Goal: Task Accomplishment & Management: Complete application form

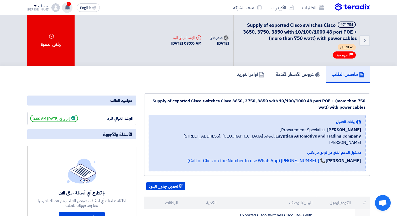
click at [65, 5] on icon at bounding box center [68, 7] width 6 height 6
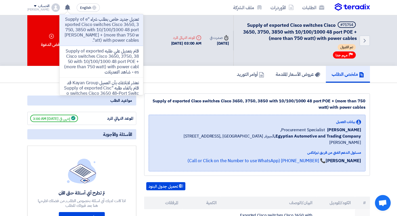
click at [82, 24] on p "تعديل جديد خاص بطلب شراء "Supply of exported Cisco switches Cisco 3650, 3750, 3…" at bounding box center [101, 30] width 75 height 26
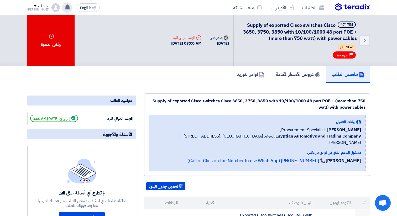
click at [65, 7] on icon at bounding box center [68, 7] width 6 height 6
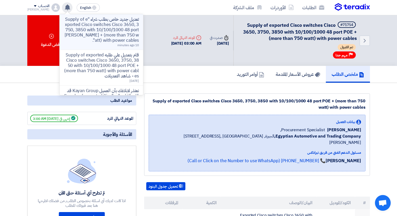
click at [87, 25] on p "تعديل جديد خاص بطلب شراء "Supply of exported Cisco switches Cisco 3650, 3750, 3…" at bounding box center [101, 30] width 75 height 26
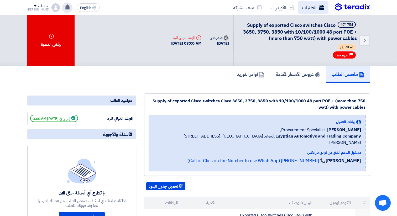
click at [301, 10] on link "الطلبات" at bounding box center [313, 7] width 30 height 12
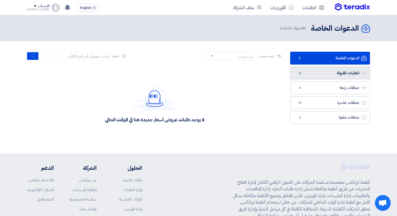
click at [351, 74] on link "الطلبات المقبولة الطلبات المقبولة 6" at bounding box center [330, 73] width 80 height 13
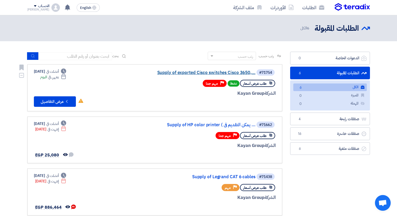
click at [172, 72] on link "Supply of exported Cisco switches Cisco 3650,..." at bounding box center [202, 72] width 105 height 5
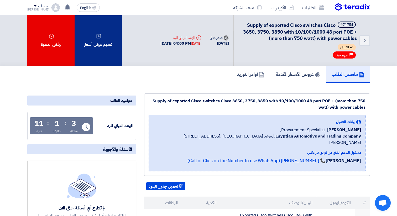
click at [108, 43] on div "تقديم عرض أسعار" at bounding box center [98, 40] width 47 height 51
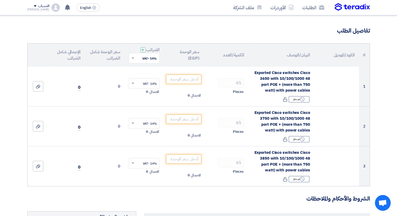
scroll to position [32, 0]
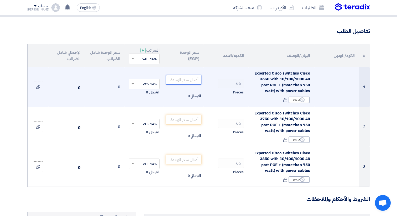
click at [189, 81] on input "number" at bounding box center [183, 79] width 35 height 9
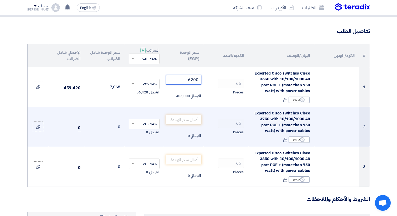
type input "6200"
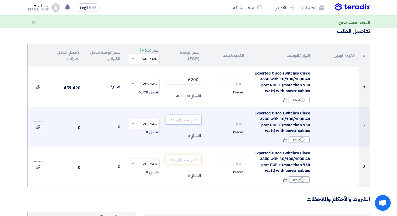
click at [180, 117] on input "number" at bounding box center [183, 119] width 35 height 9
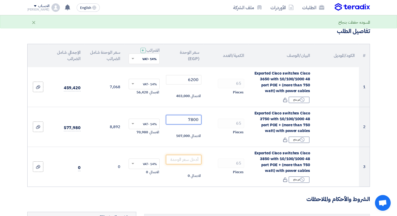
type input "7800"
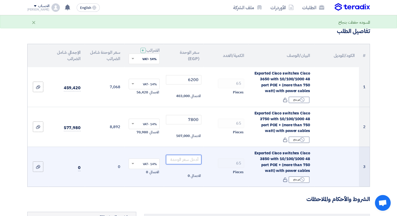
click at [183, 162] on input "number" at bounding box center [183, 159] width 35 height 9
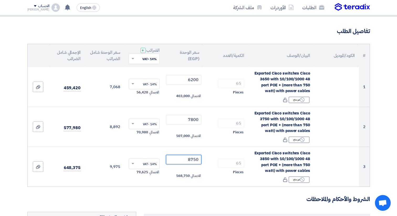
type input "8750"
click at [188, 199] on h3 "الشروط والأحكام والملاحظات" at bounding box center [198, 199] width 342 height 8
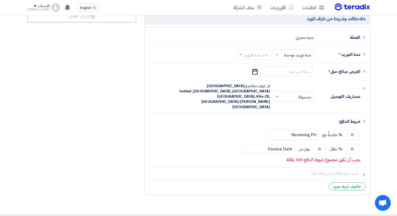
scroll to position [371, 0]
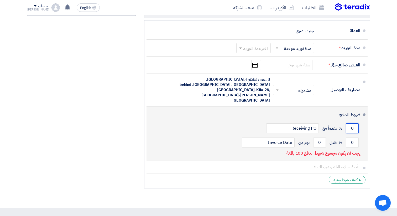
click at [348, 123] on input "0" at bounding box center [352, 128] width 13 height 10
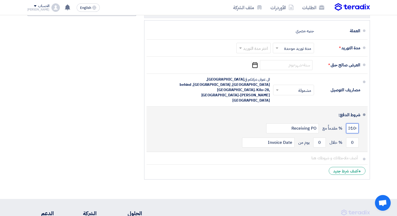
click at [348, 123] on input "0100" at bounding box center [352, 128] width 13 height 10
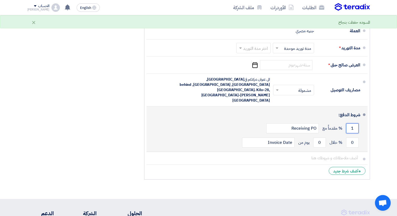
scroll to position [0, 0]
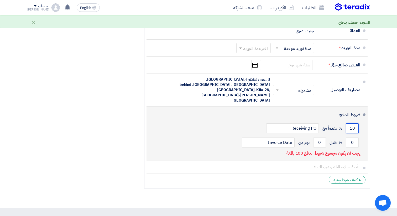
type input "100"
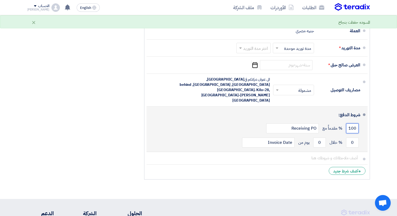
click at [354, 123] on input "100" at bounding box center [352, 128] width 13 height 10
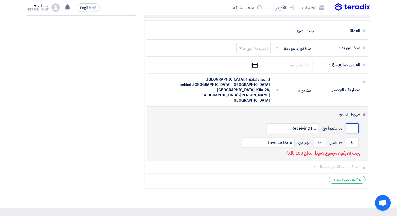
type input "0"
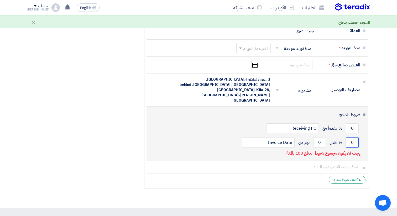
click at [349, 137] on input "0" at bounding box center [352, 142] width 13 height 10
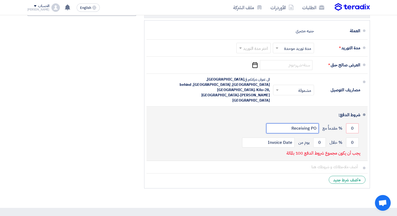
click at [301, 123] on input "Receiving PO" at bounding box center [292, 128] width 52 height 10
click at [287, 123] on input "Receiving PO" at bounding box center [292, 128] width 52 height 10
click at [254, 109] on div "شروط الدفع:" at bounding box center [257, 115] width 205 height 13
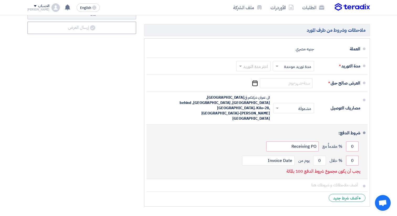
scroll to position [352, 0]
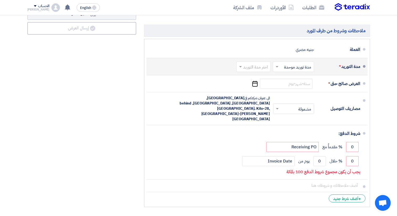
click at [293, 67] on input "text" at bounding box center [292, 67] width 39 height 8
click at [212, 71] on div "مدة التوريد * اختر مدة التوريد × مدة توريد موحدة × مدد توريد متعددة مدة توريد م…" at bounding box center [255, 66] width 209 height 13
click at [251, 70] on input "text" at bounding box center [252, 67] width 32 height 8
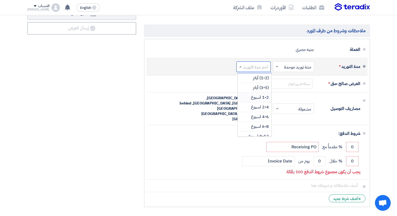
click at [257, 99] on span "1-2 اسبوع" at bounding box center [260, 97] width 18 height 6
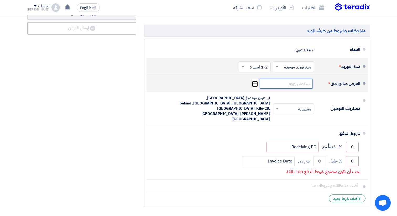
click at [295, 86] on input at bounding box center [286, 84] width 52 height 10
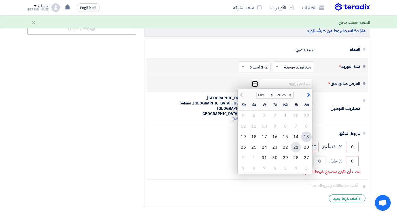
click at [296, 147] on div "21" at bounding box center [295, 147] width 10 height 10
type input "[DATE]"
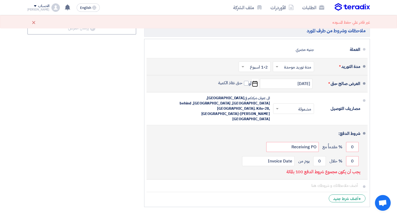
click at [262, 140] on div "0 % مقدماً مع Receiving PO" at bounding box center [255, 147] width 209 height 14
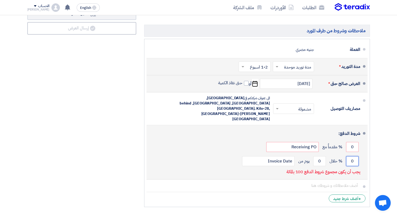
click at [347, 156] on input "0" at bounding box center [352, 161] width 13 height 10
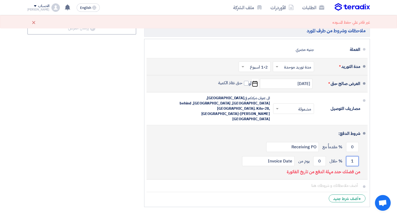
scroll to position [0, 0]
type input "100"
click at [314, 156] on input "0" at bounding box center [319, 161] width 13 height 10
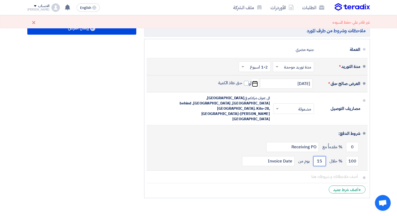
type input "15"
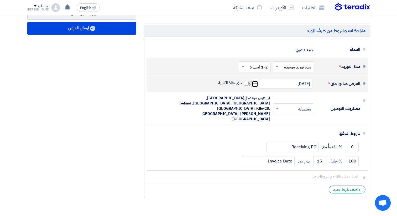
click at [97, 135] on div "ملخص [PERSON_NAME] المجموع الجزئي جنيه مصري 1,478,750 تكلفه التوصيل" at bounding box center [81, 45] width 117 height 309
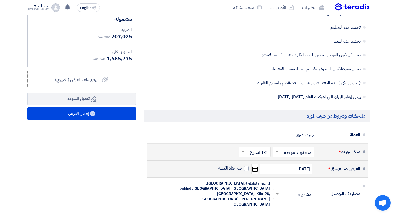
scroll to position [245, 0]
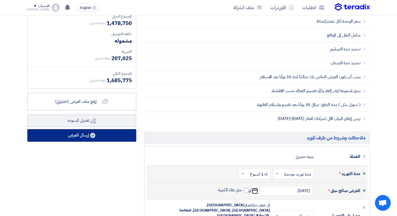
click at [76, 135] on button "إرسال العرض" at bounding box center [81, 135] width 109 height 13
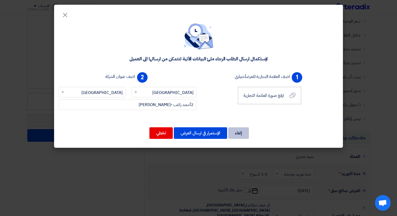
click at [244, 136] on button "إلغاء" at bounding box center [238, 133] width 21 height 12
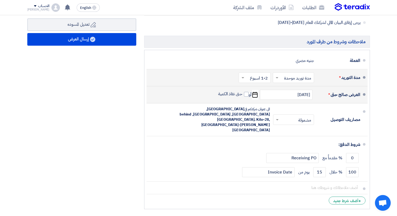
scroll to position [342, 0]
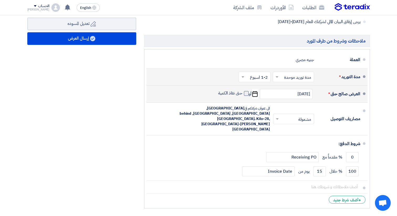
click at [246, 95] on span at bounding box center [246, 93] width 5 height 5
click at [242, 95] on input "حتى نفاذ الكمية" at bounding box center [229, 96] width 25 height 10
checkbox input "true"
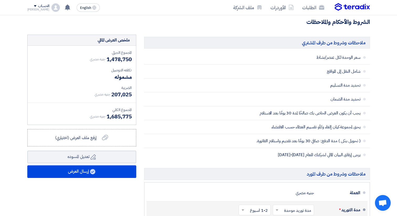
scroll to position [211, 0]
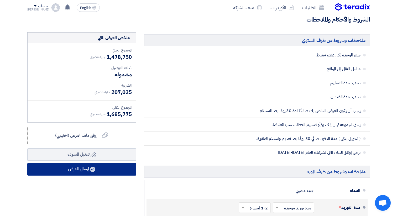
click at [81, 171] on button "إرسال العرض" at bounding box center [81, 169] width 109 height 13
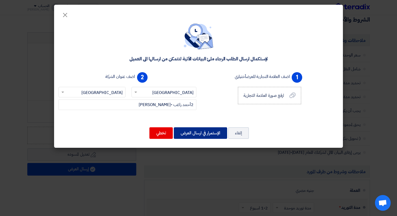
click at [198, 135] on button "الإستمرار في ارسال العرض" at bounding box center [200, 133] width 53 height 12
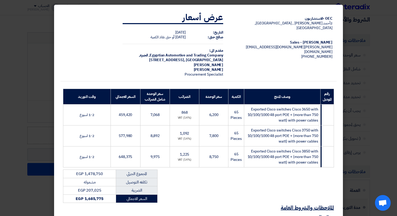
scroll to position [63, 0]
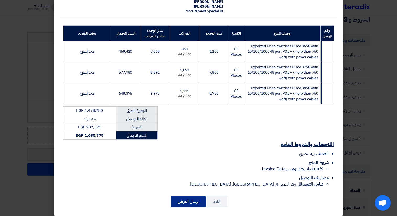
click at [185, 200] on button "إرسال العرض" at bounding box center [188, 202] width 35 height 12
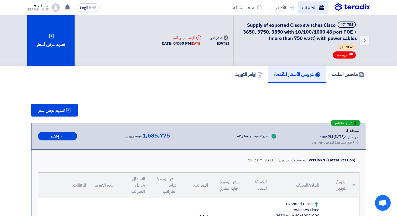
click at [306, 1] on link "الطلبات" at bounding box center [313, 7] width 30 height 12
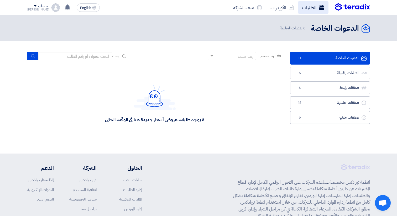
click at [309, 9] on link "الطلبات" at bounding box center [313, 7] width 30 height 12
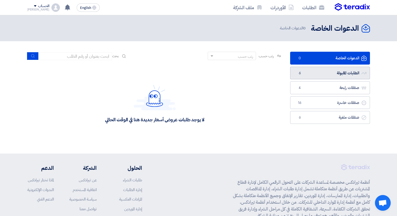
click at [331, 74] on link "الطلبات المقبولة الطلبات المقبولة 6" at bounding box center [330, 73] width 80 height 13
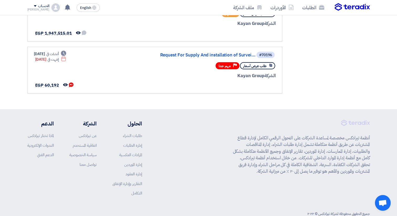
scroll to position [279, 0]
